Goal: Check status: Check status

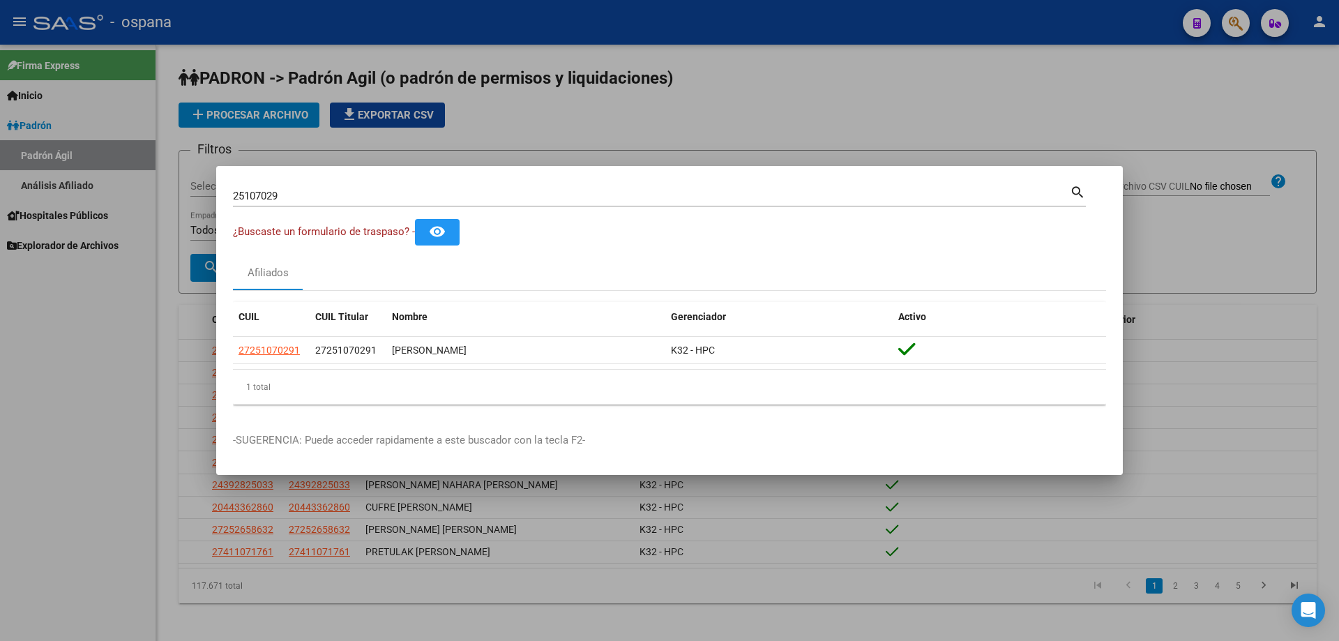
click at [105, 209] on div at bounding box center [669, 320] width 1339 height 641
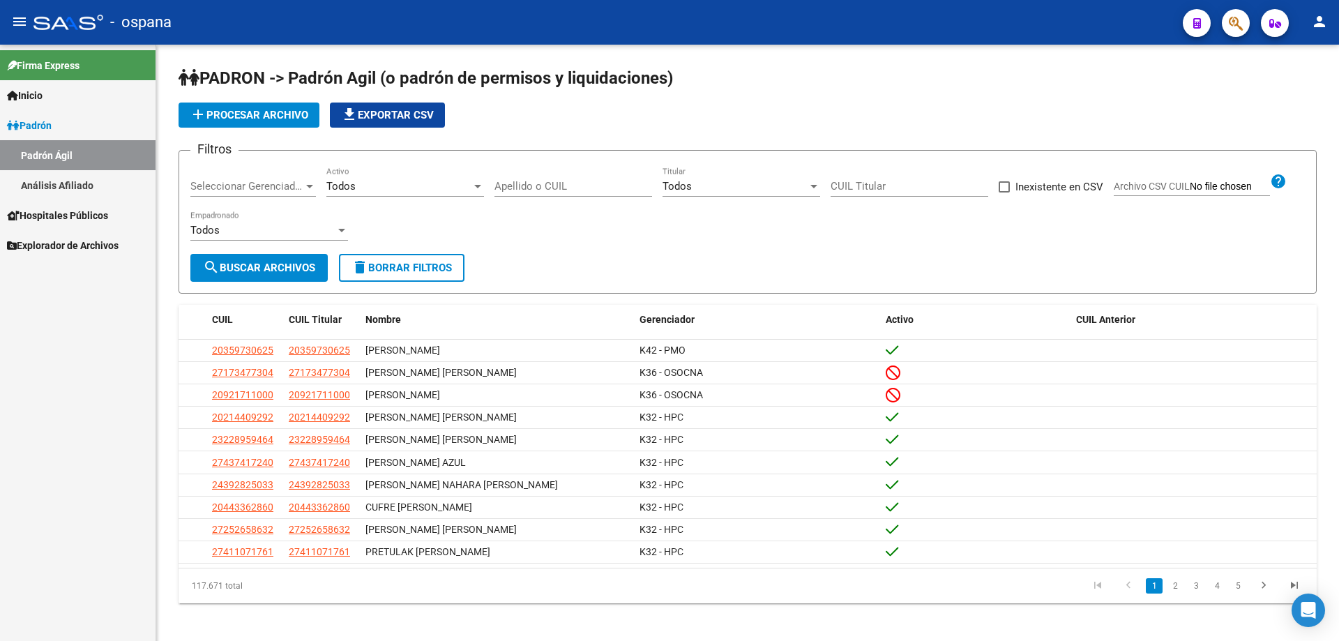
click at [105, 209] on span "Hospitales Públicos" at bounding box center [57, 215] width 101 height 15
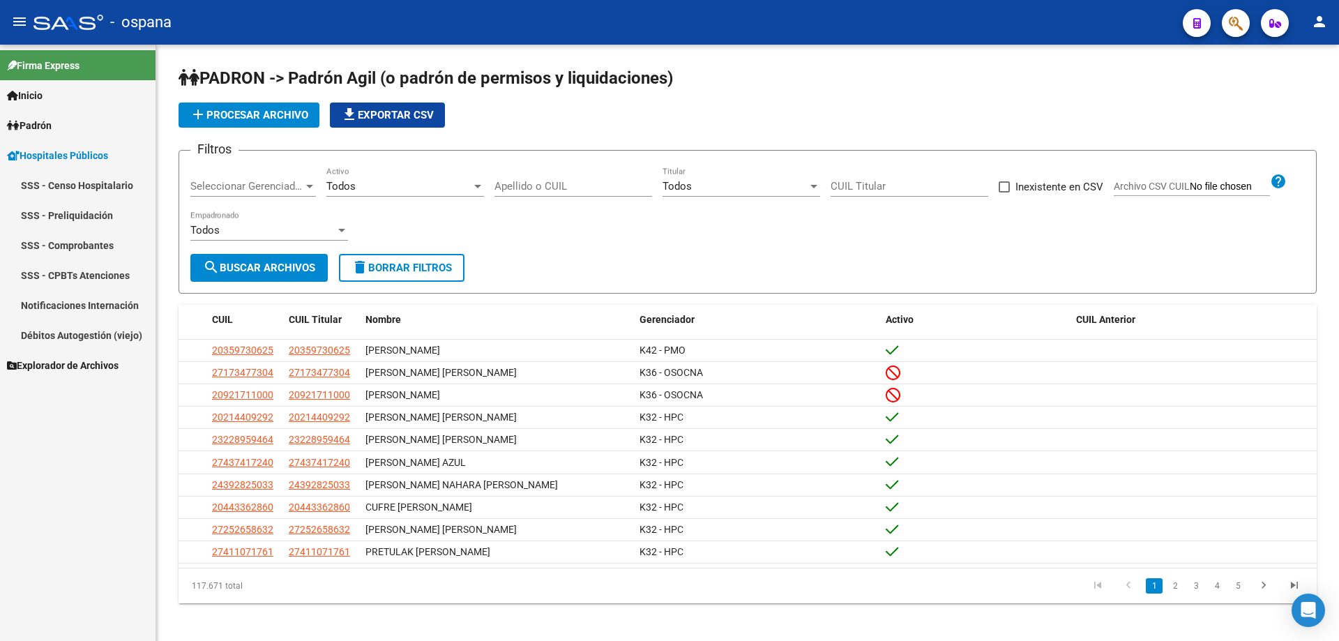
click at [75, 257] on link "SSS - Comprobantes" at bounding box center [78, 245] width 156 height 30
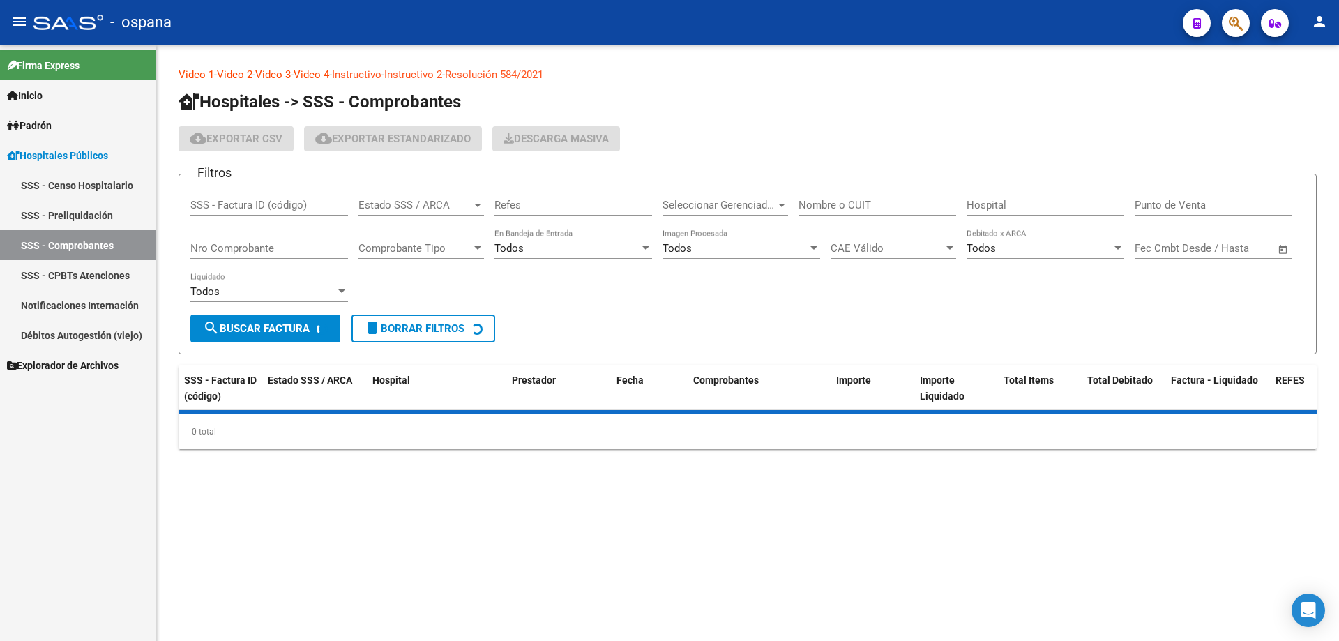
click at [277, 249] on input "Nro Comprobante" at bounding box center [269, 248] width 158 height 13
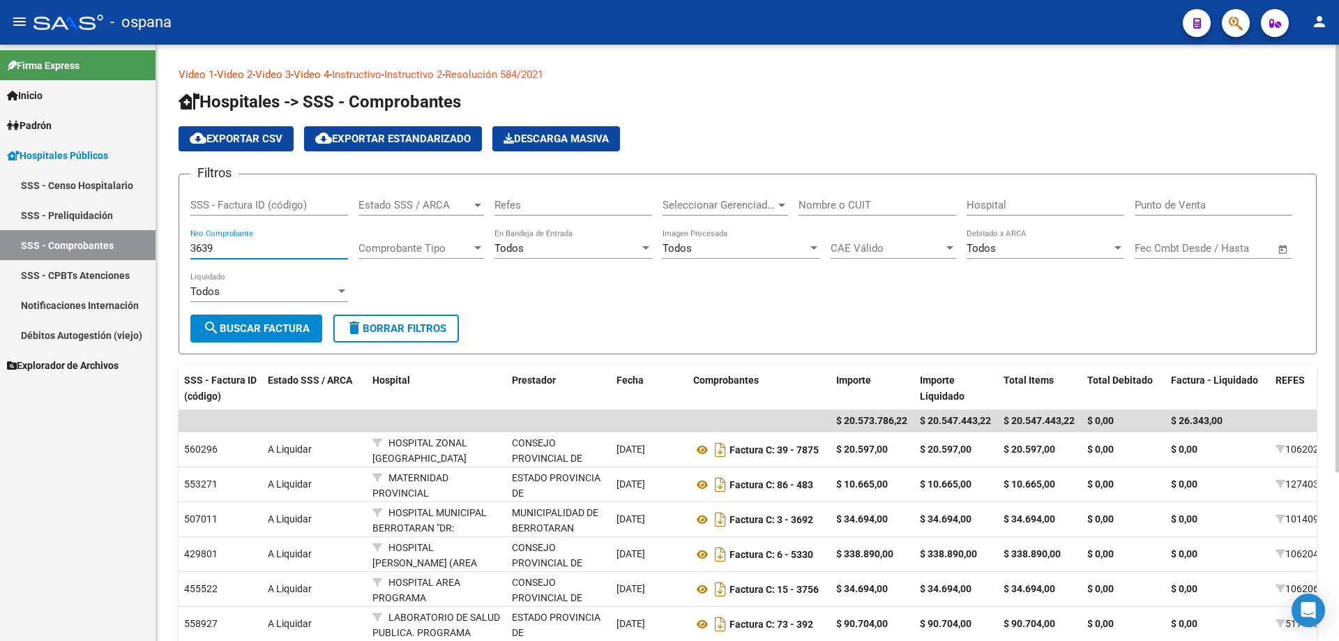
type input "3639"
click at [483, 247] on div at bounding box center [477, 248] width 13 height 11
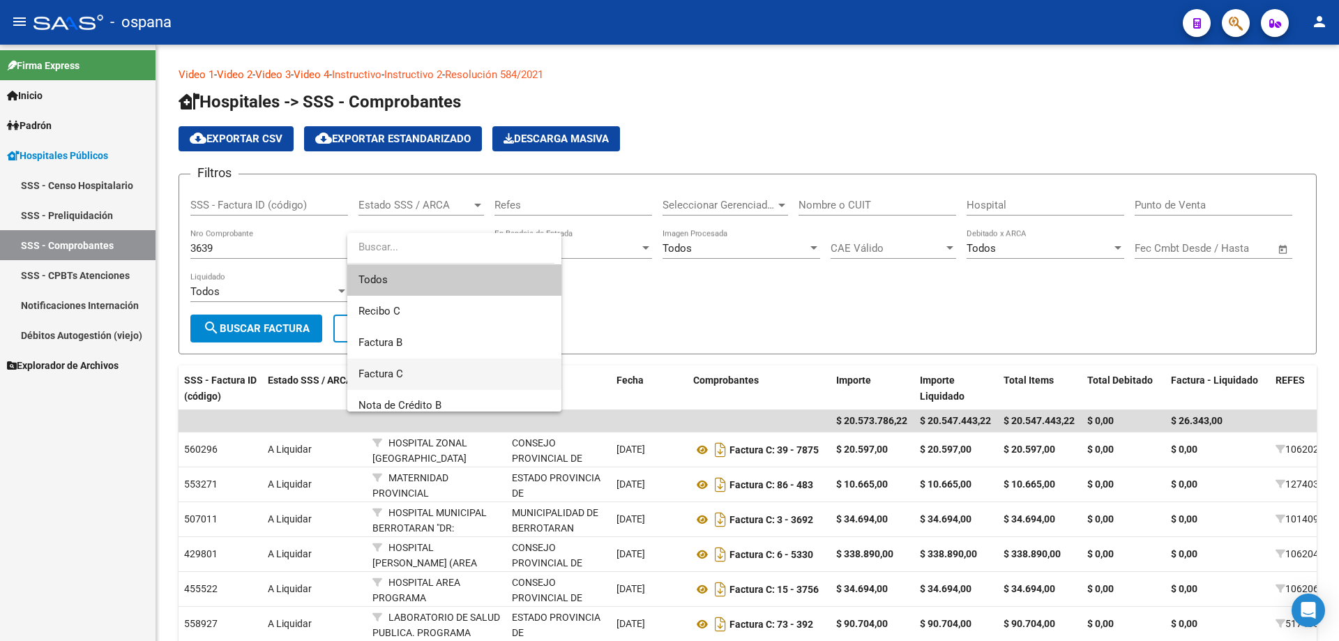
click at [433, 363] on span "Factura C" at bounding box center [454, 373] width 192 height 31
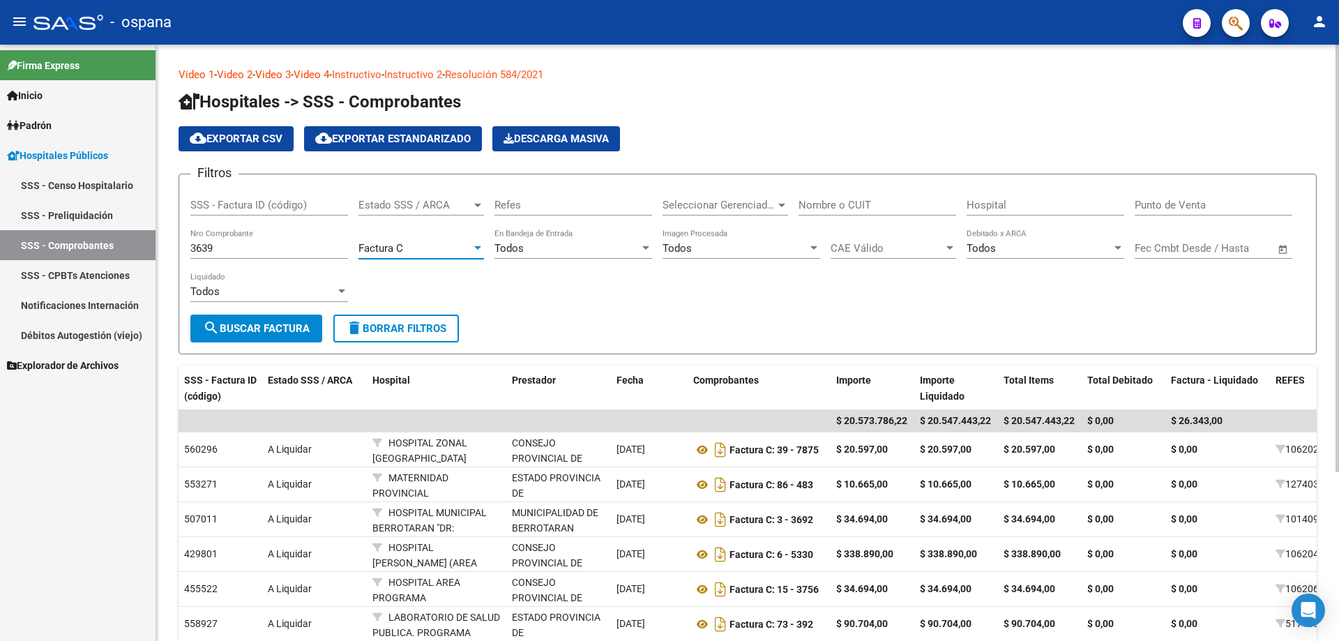
click at [287, 325] on span "search Buscar Factura" at bounding box center [256, 328] width 107 height 13
